Goal: Navigation & Orientation: Find specific page/section

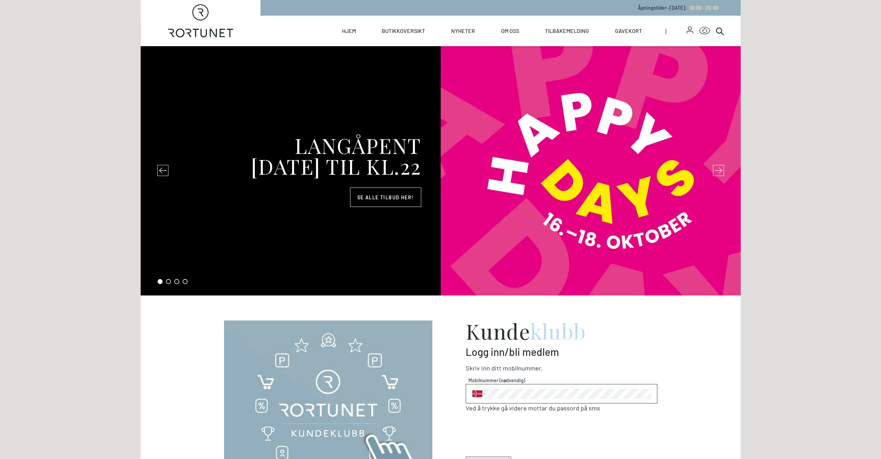
select select "NO"
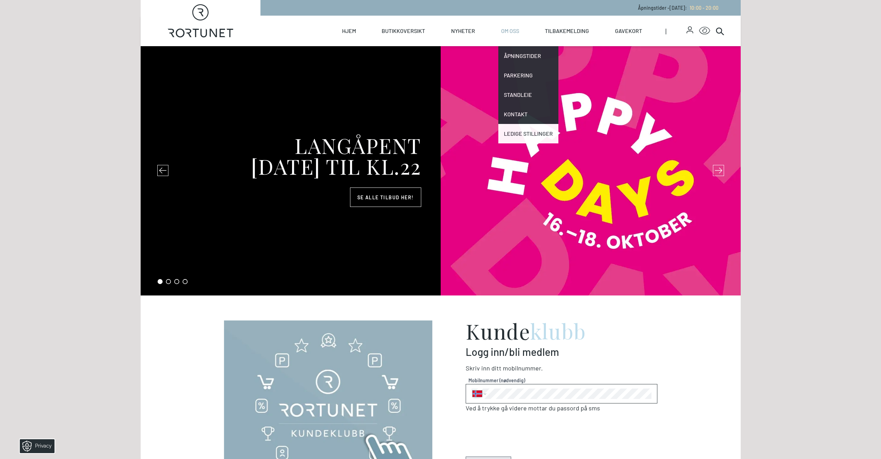
click at [523, 133] on link "Ledige stillinger" at bounding box center [529, 133] width 60 height 19
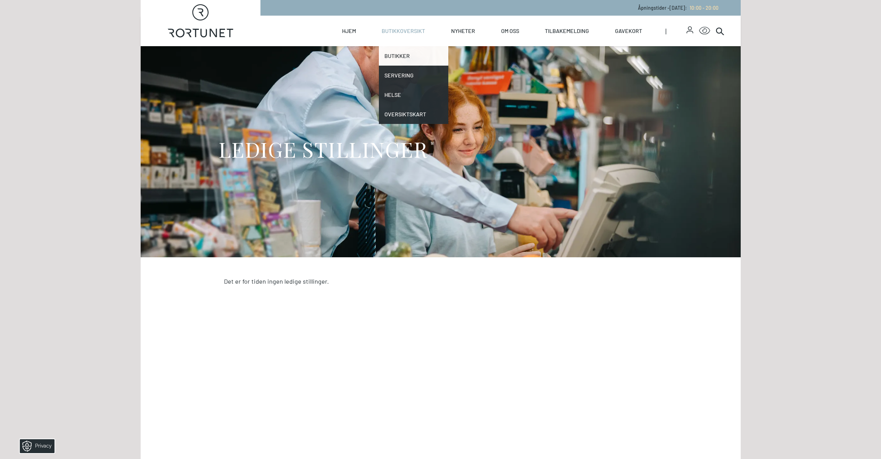
click at [395, 56] on link "Butikker" at bounding box center [413, 55] width 69 height 19
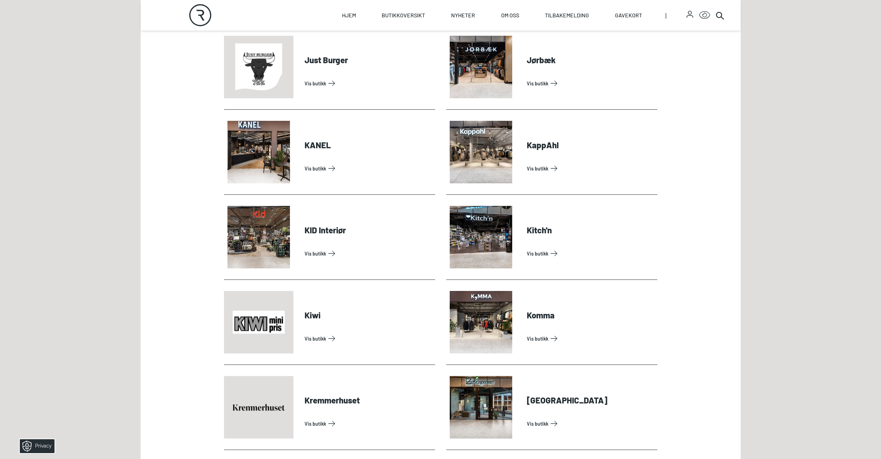
scroll to position [782, 0]
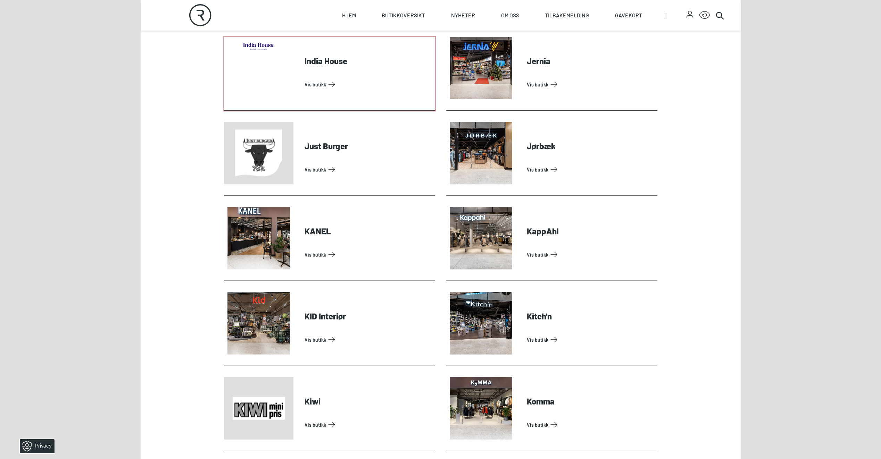
click at [317, 79] on link "Vis butikk" at bounding box center [369, 84] width 128 height 11
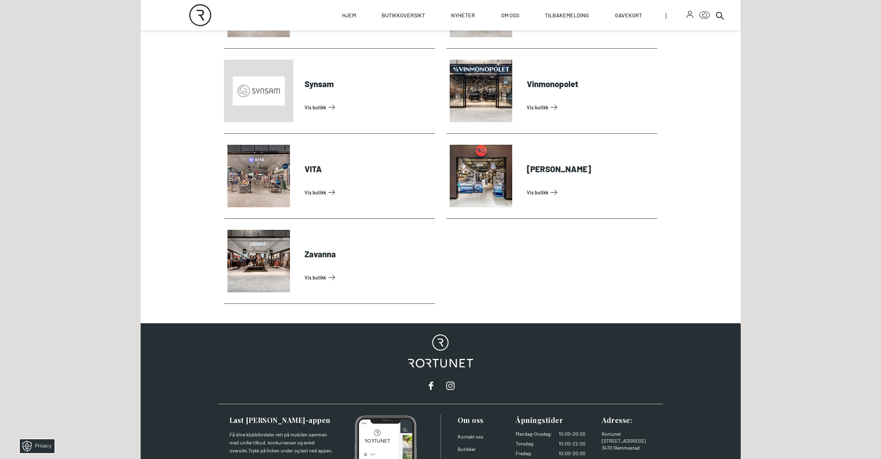
scroll to position [2215, 0]
